Goal: Navigation & Orientation: Find specific page/section

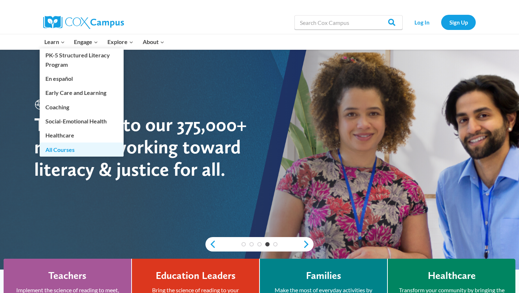
click at [64, 147] on link "All Courses" at bounding box center [82, 149] width 84 height 14
click at [48, 151] on link "All Courses" at bounding box center [82, 149] width 84 height 14
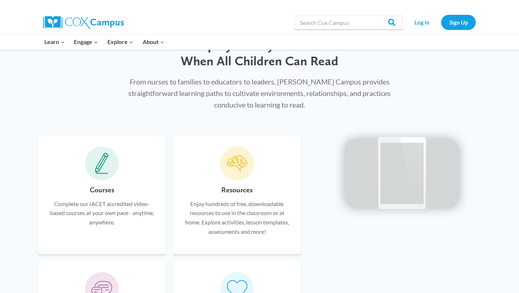
scroll to position [224, 0]
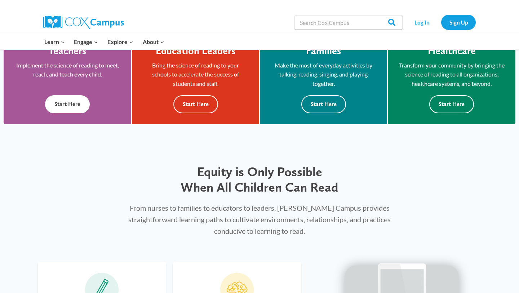
click at [61, 100] on button "Start Here" at bounding box center [67, 104] width 45 height 18
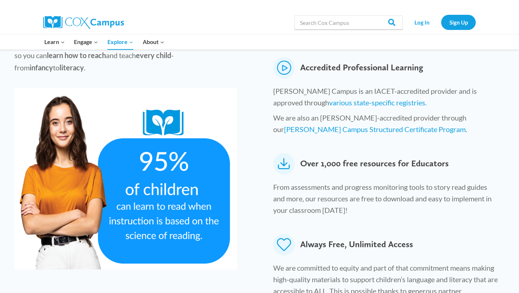
scroll to position [335, 0]
